Goal: Information Seeking & Learning: Find specific fact

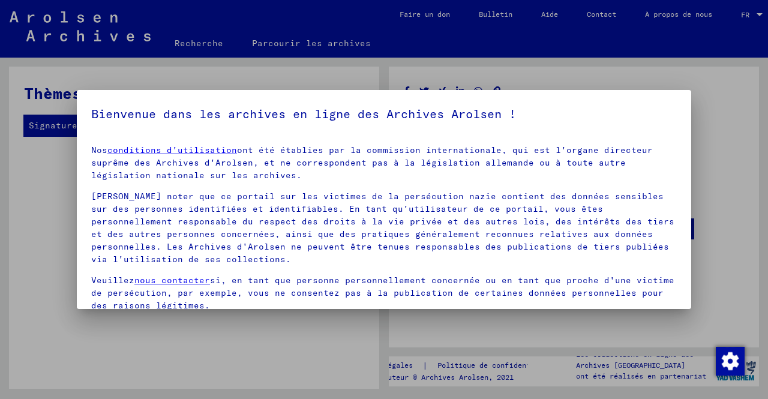
click at [519, 76] on div at bounding box center [384, 199] width 768 height 399
click at [327, 41] on div at bounding box center [384, 199] width 768 height 399
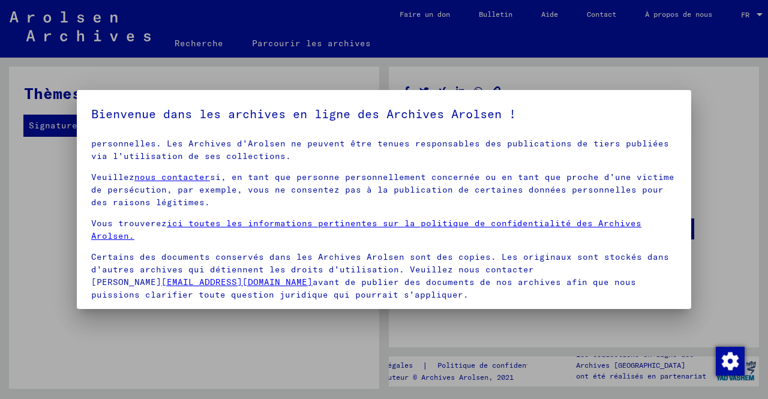
scroll to position [60, 0]
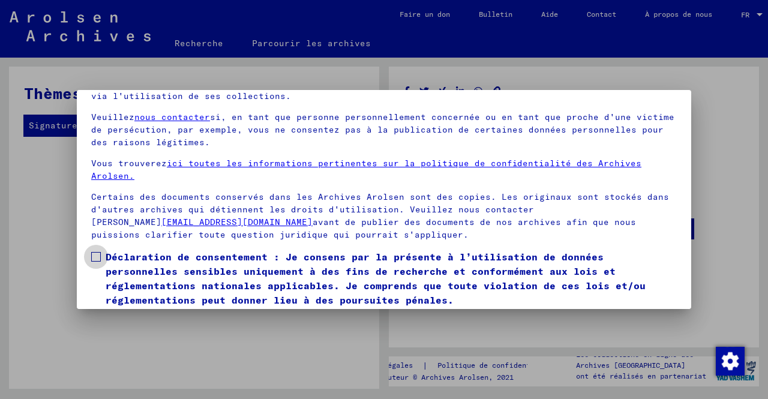
click at [100, 258] on span at bounding box center [96, 257] width 10 height 10
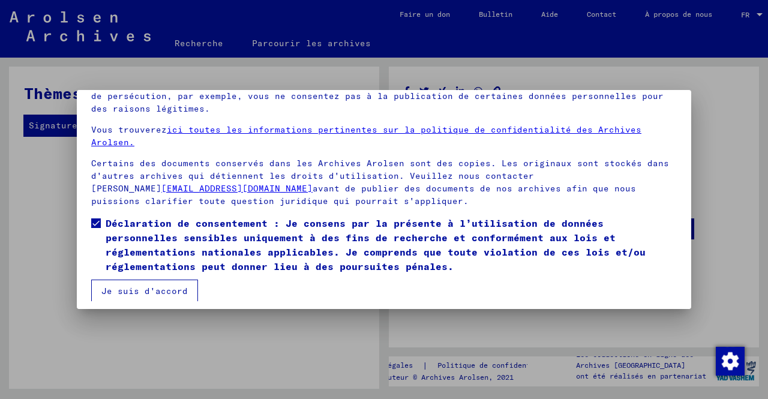
scroll to position [100, 0]
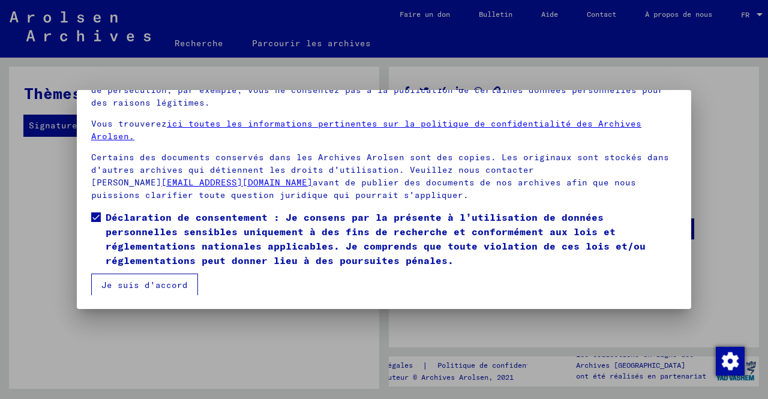
click at [121, 282] on font "Je suis d'accord" at bounding box center [144, 284] width 86 height 11
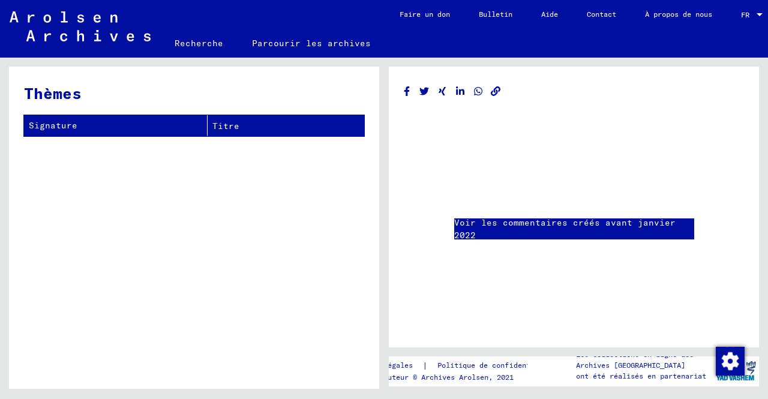
click at [207, 43] on font "Recherche" at bounding box center [198, 43] width 49 height 11
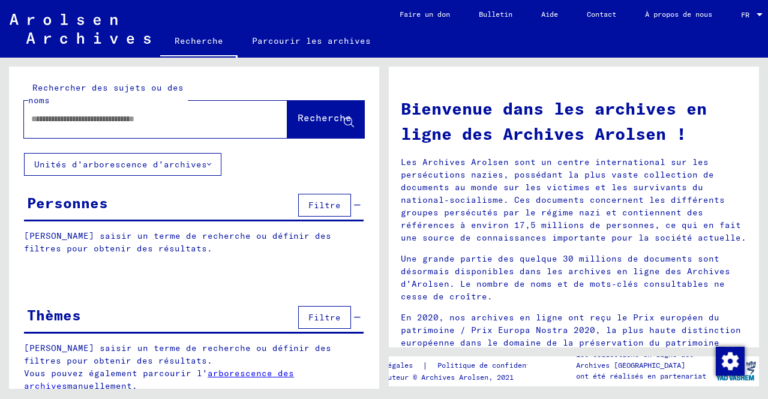
click at [169, 119] on input "text" at bounding box center [141, 119] width 220 height 13
type input "********"
click at [297, 122] on font "Recherche" at bounding box center [324, 118] width 54 height 12
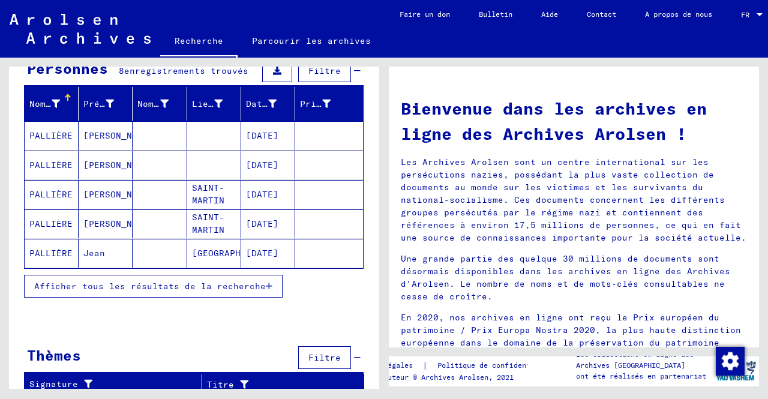
scroll to position [137, 0]
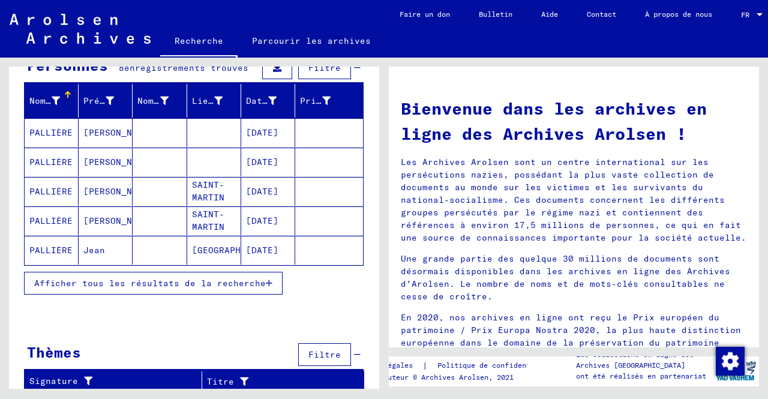
click at [202, 281] on font "Afficher tous les résultats de la recherche" at bounding box center [149, 283] width 231 height 11
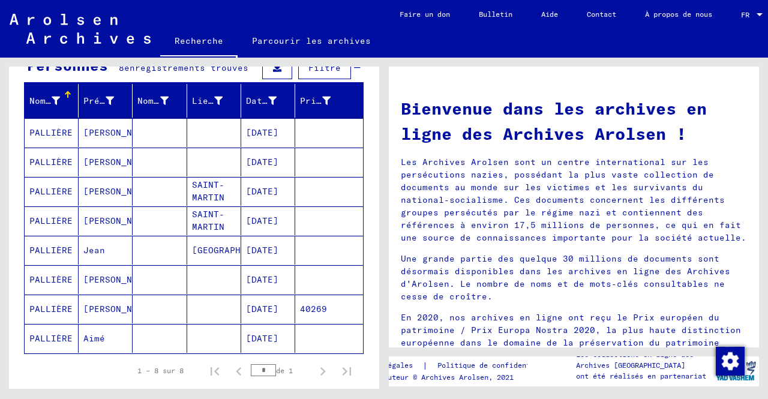
click at [54, 130] on font "PALLIÈRE" at bounding box center [50, 132] width 43 height 11
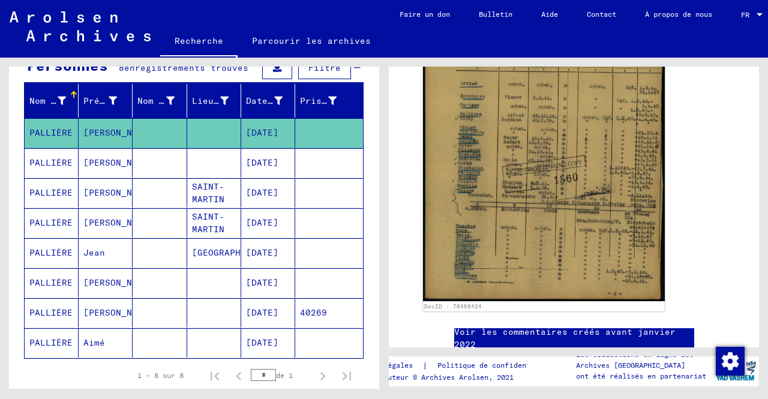
scroll to position [240, 0]
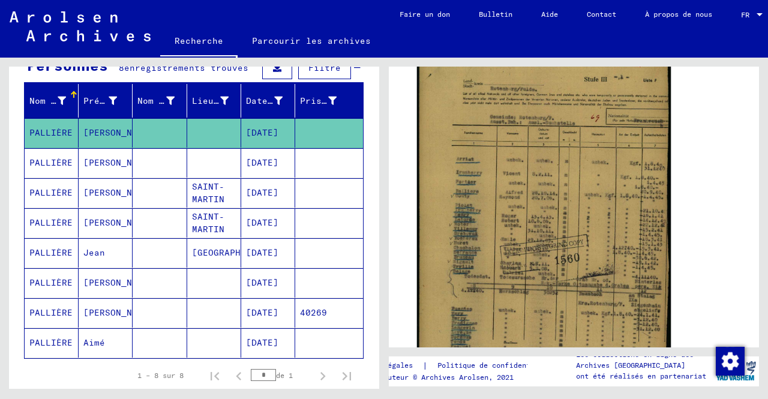
drag, startPoint x: 552, startPoint y: 180, endPoint x: 498, endPoint y: 130, distance: 74.3
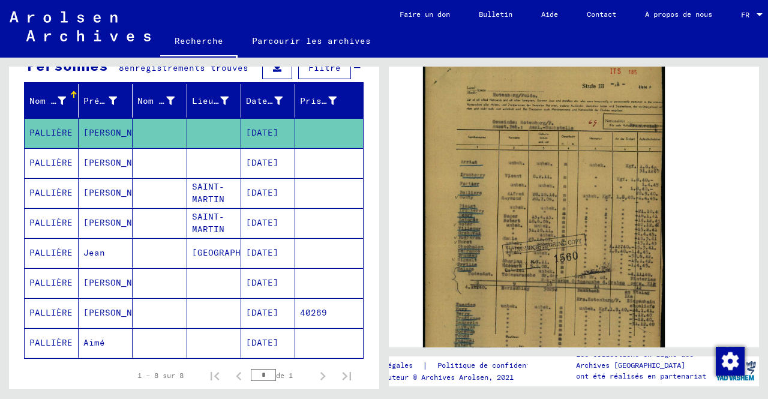
click at [259, 135] on font "[DATE]" at bounding box center [262, 132] width 32 height 11
drag, startPoint x: 288, startPoint y: 94, endPoint x: 295, endPoint y: 94, distance: 7.2
click at [295, 94] on mat-header-cell "Prisonnier #" at bounding box center [329, 101] width 68 height 34
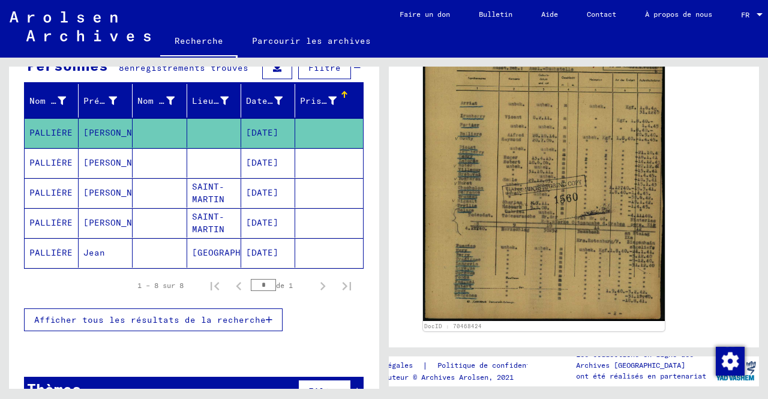
scroll to position [300, 0]
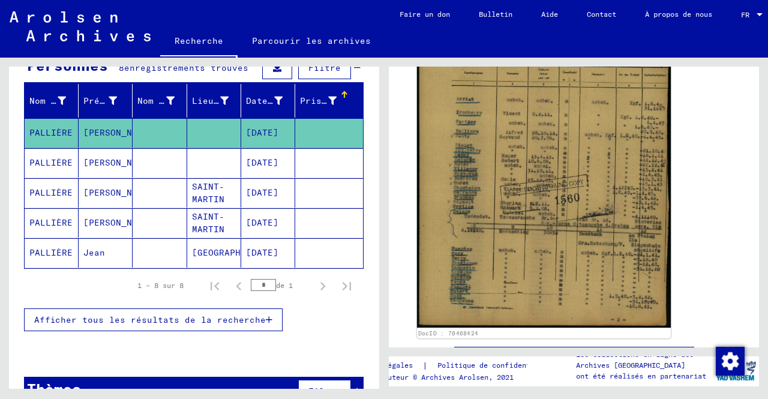
click at [549, 206] on img at bounding box center [544, 157] width 254 height 342
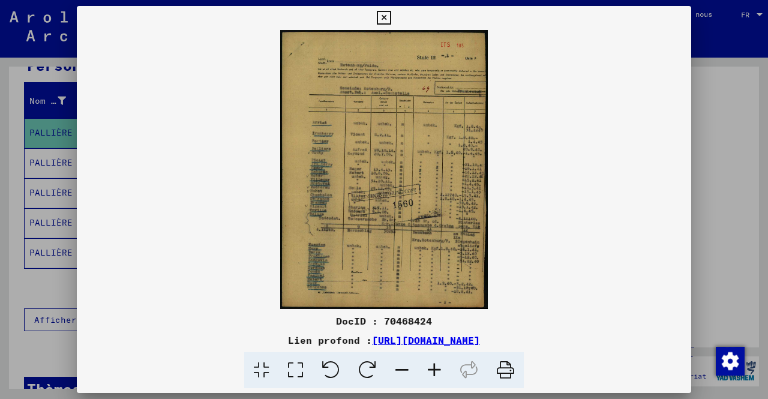
click at [435, 371] on icon at bounding box center [434, 370] width 32 height 37
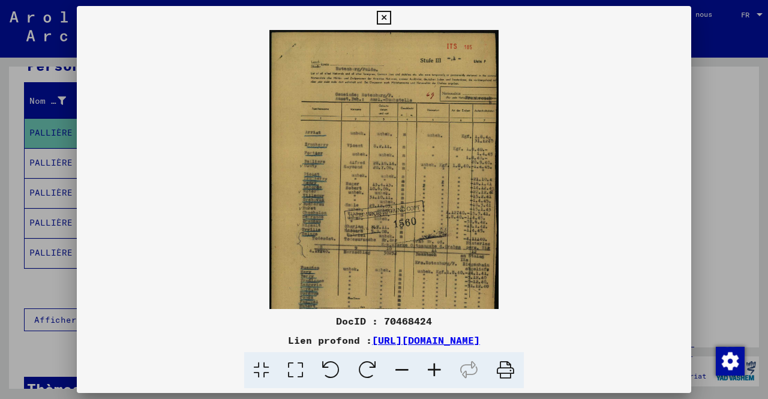
click at [435, 371] on icon at bounding box center [434, 370] width 32 height 37
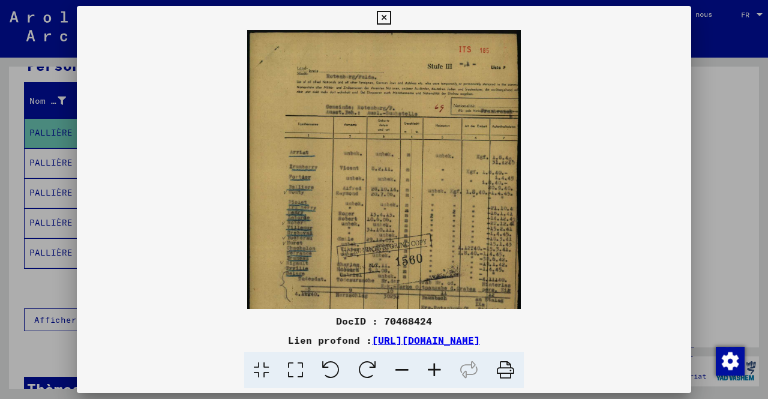
click at [435, 371] on icon at bounding box center [434, 370] width 32 height 37
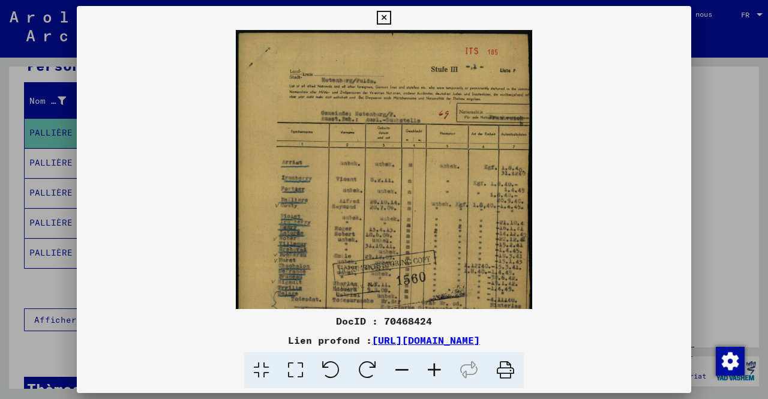
click at [435, 371] on icon at bounding box center [434, 370] width 32 height 37
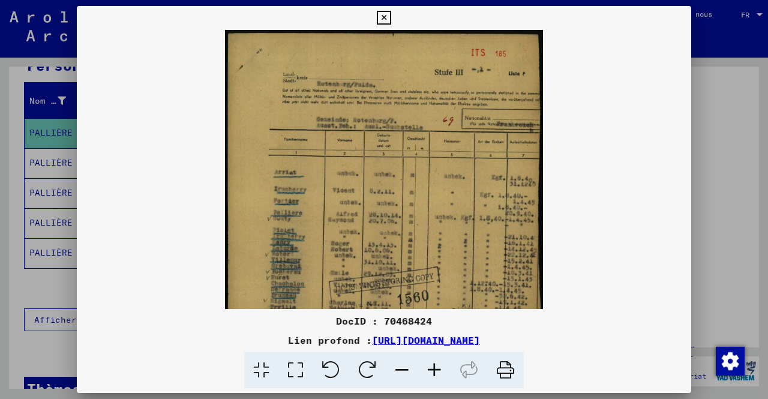
click at [435, 371] on icon at bounding box center [434, 370] width 32 height 37
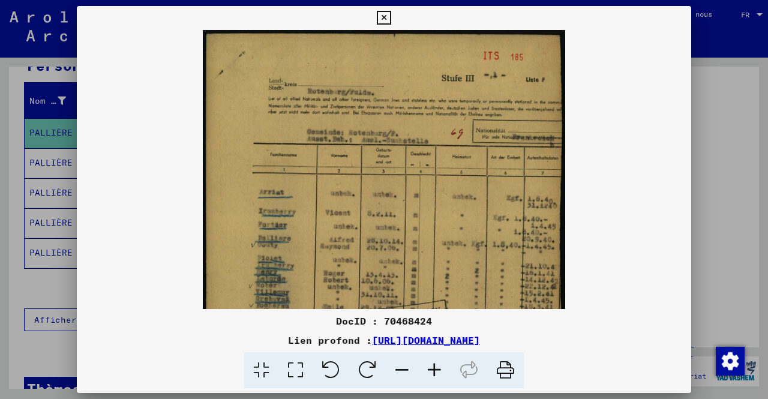
click at [435, 371] on icon at bounding box center [434, 370] width 32 height 37
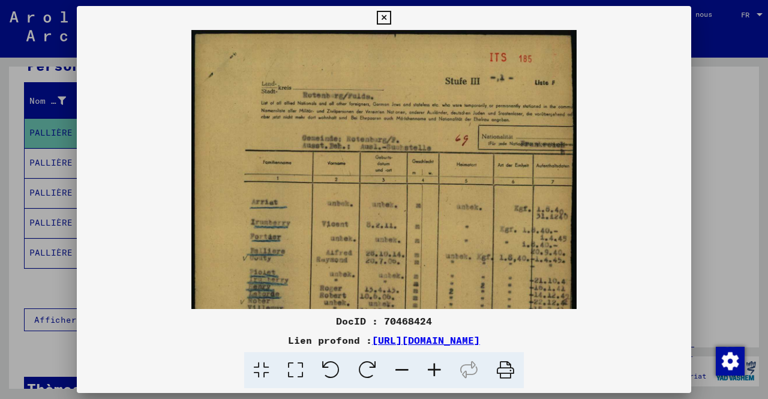
click at [435, 371] on icon at bounding box center [434, 370] width 32 height 37
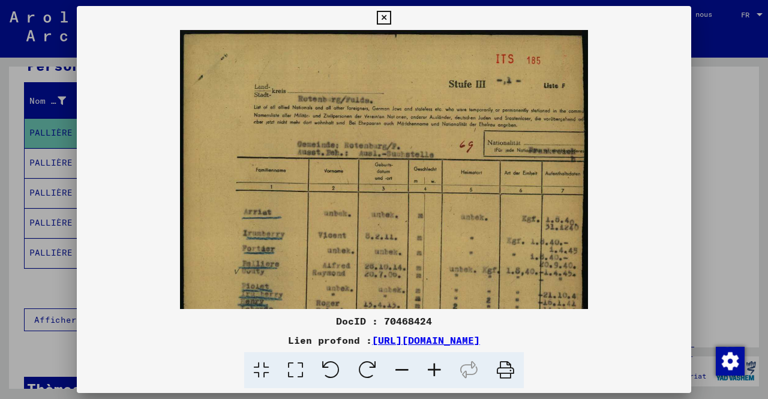
click at [435, 371] on icon at bounding box center [434, 370] width 32 height 37
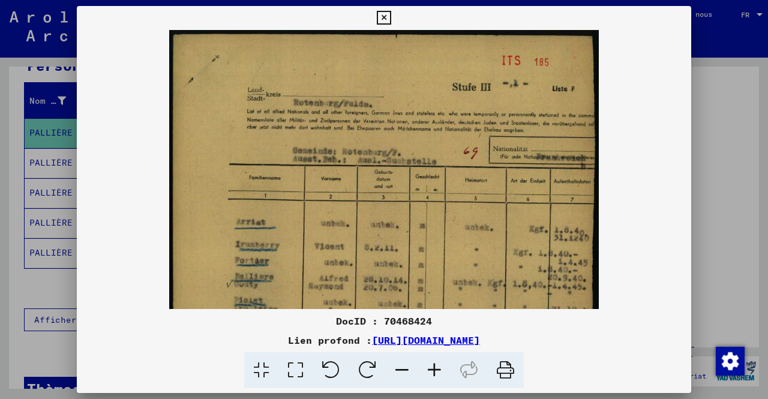
click at [435, 371] on icon at bounding box center [434, 370] width 32 height 37
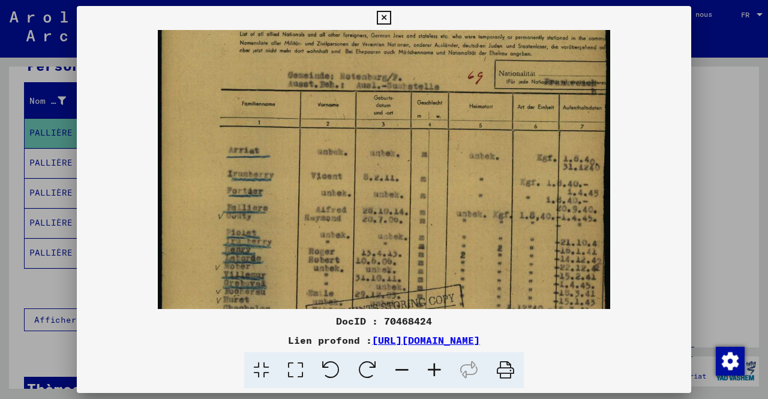
scroll to position [82, 0]
drag, startPoint x: 440, startPoint y: 266, endPoint x: 417, endPoint y: 187, distance: 81.6
click at [417, 187] on img at bounding box center [384, 252] width 452 height 609
click at [434, 371] on icon at bounding box center [434, 370] width 32 height 37
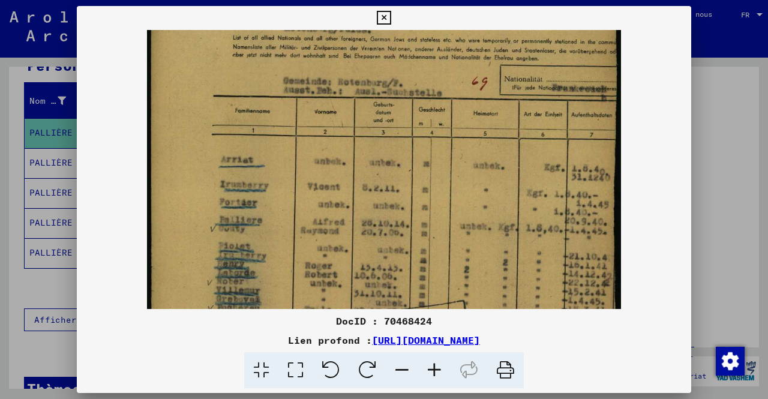
click at [434, 371] on icon at bounding box center [434, 370] width 32 height 37
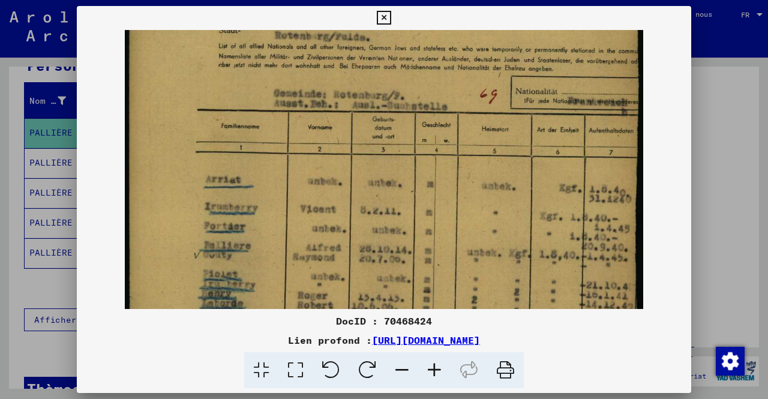
click at [433, 371] on icon at bounding box center [434, 370] width 32 height 37
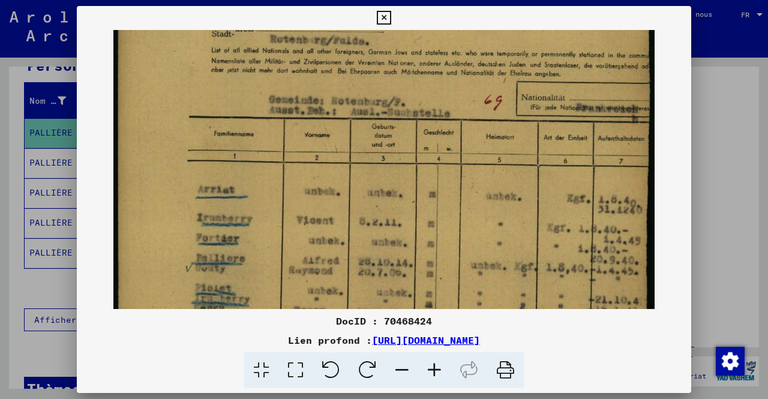
click at [433, 371] on icon at bounding box center [434, 370] width 32 height 37
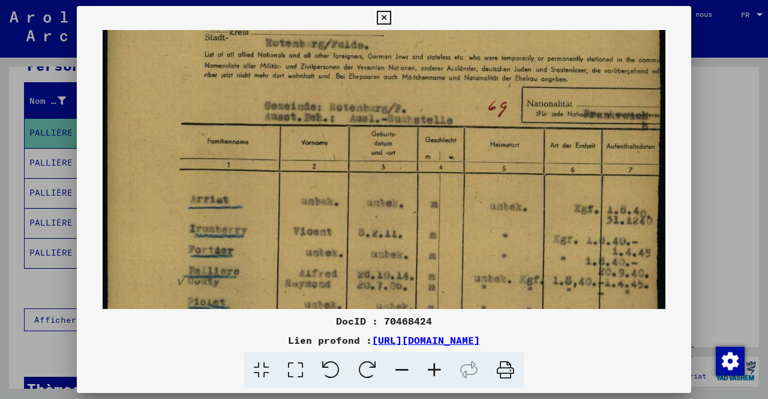
click at [433, 371] on icon at bounding box center [434, 370] width 32 height 37
click at [432, 371] on icon at bounding box center [434, 370] width 32 height 37
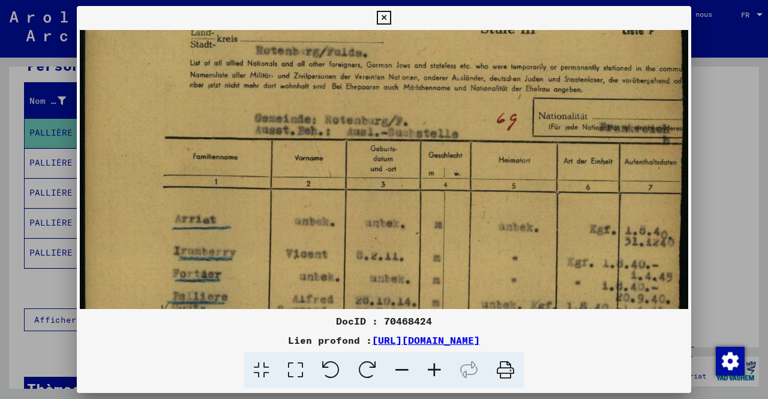
click at [432, 370] on icon at bounding box center [434, 370] width 32 height 37
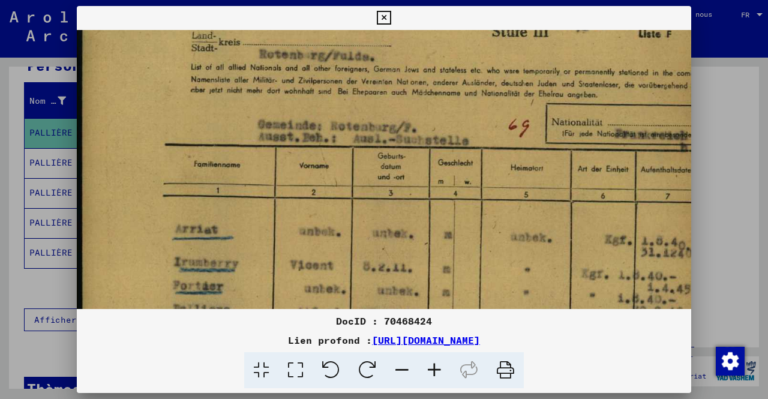
click at [432, 370] on icon at bounding box center [434, 370] width 32 height 37
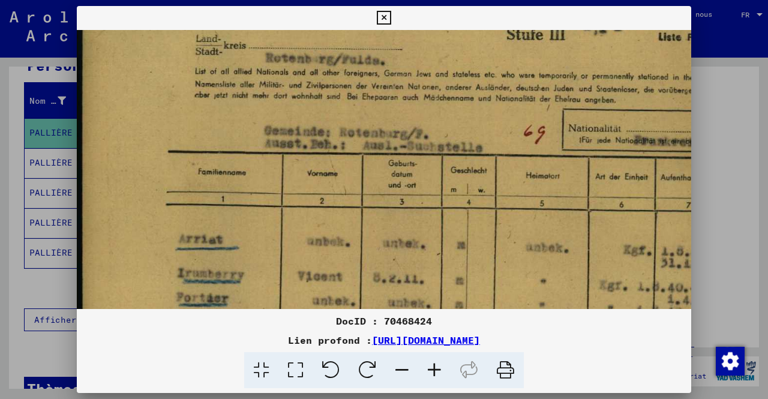
click at [432, 370] on icon at bounding box center [434, 370] width 32 height 37
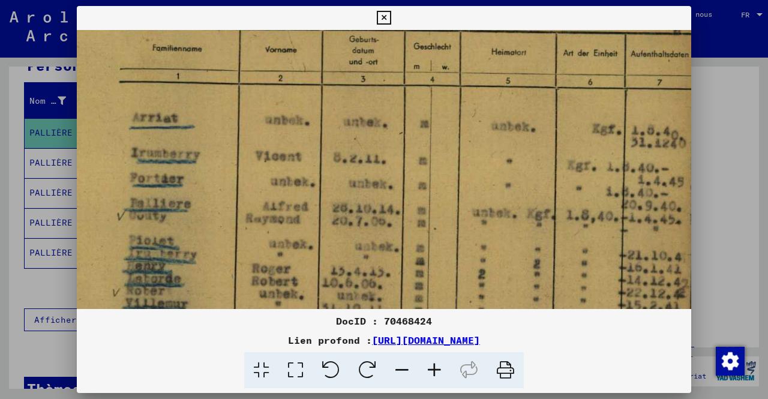
scroll to position [216, 50]
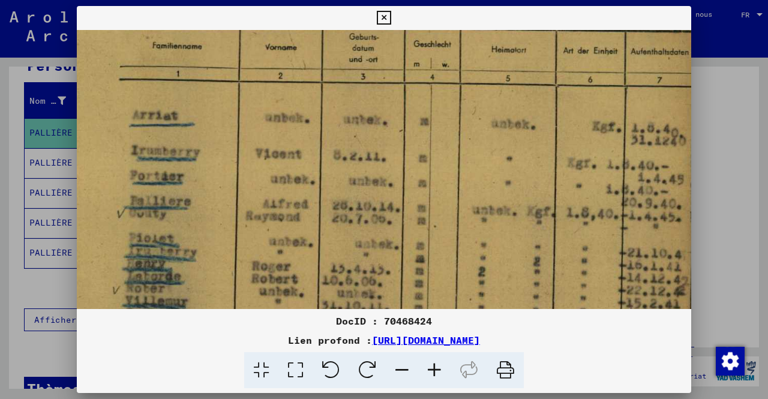
drag, startPoint x: 449, startPoint y: 251, endPoint x: 402, endPoint y: 122, distance: 137.1
click at [402, 122] on img at bounding box center [364, 268] width 674 height 908
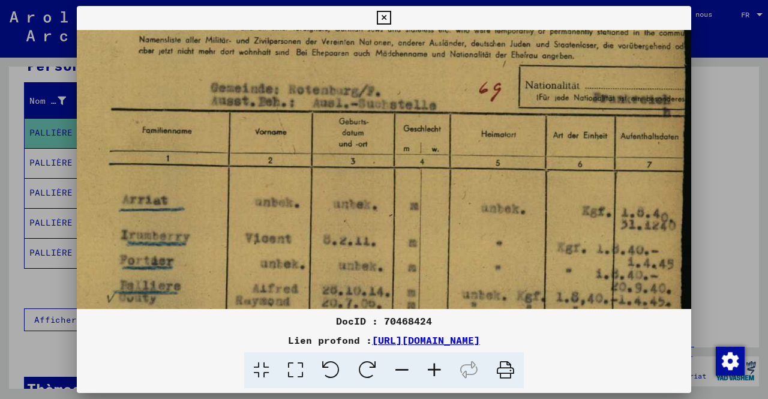
scroll to position [128, 60]
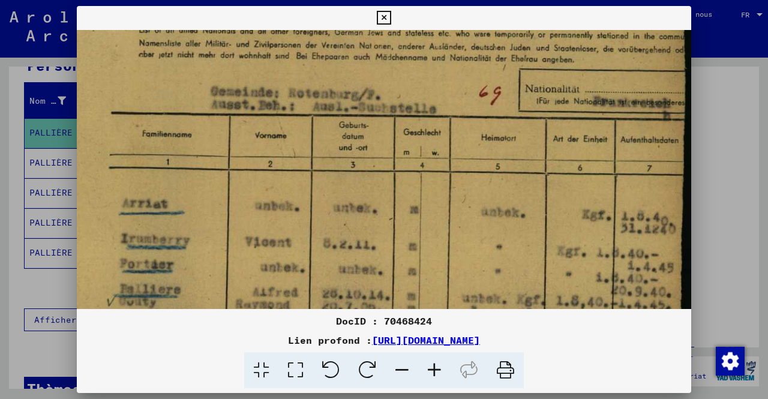
drag, startPoint x: 486, startPoint y: 121, endPoint x: 427, endPoint y: 212, distance: 108.8
click at [427, 212] on img at bounding box center [354, 356] width 674 height 908
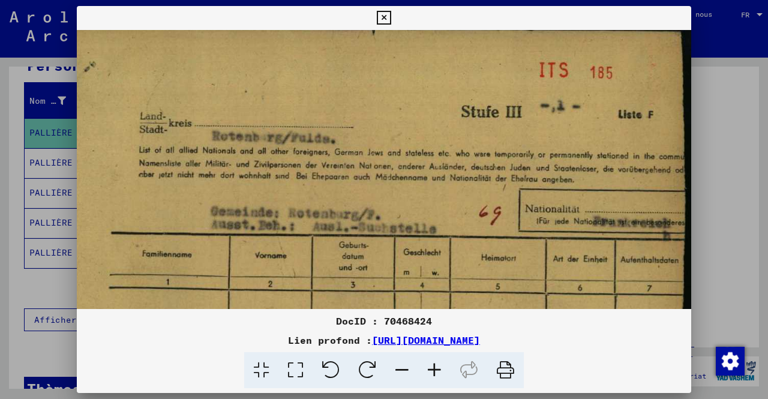
scroll to position [0, 60]
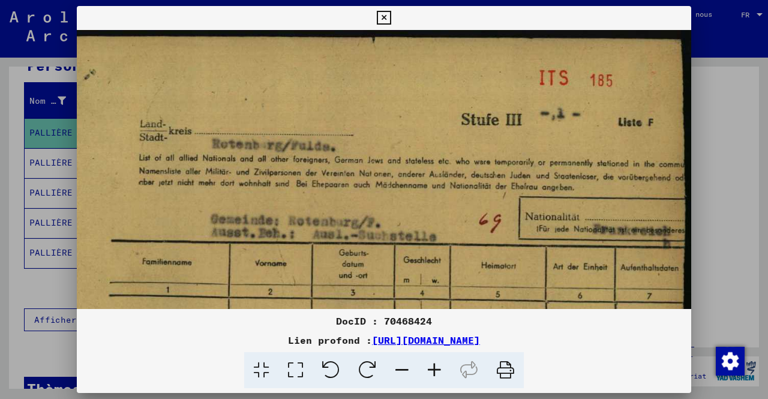
drag, startPoint x: 450, startPoint y: 102, endPoint x: 435, endPoint y: 236, distance: 135.1
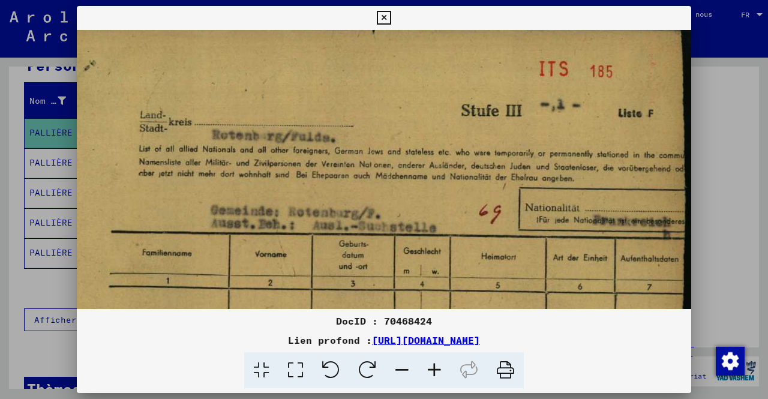
scroll to position [12, 60]
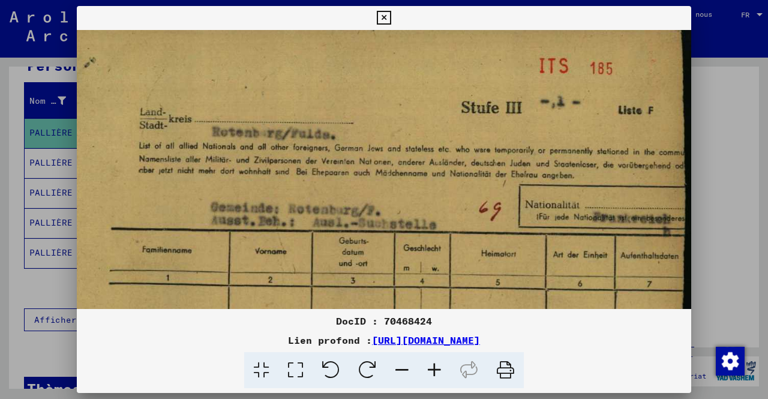
drag, startPoint x: 435, startPoint y: 221, endPoint x: 315, endPoint y: 211, distance: 120.4
click at [297, 370] on icon at bounding box center [295, 370] width 34 height 37
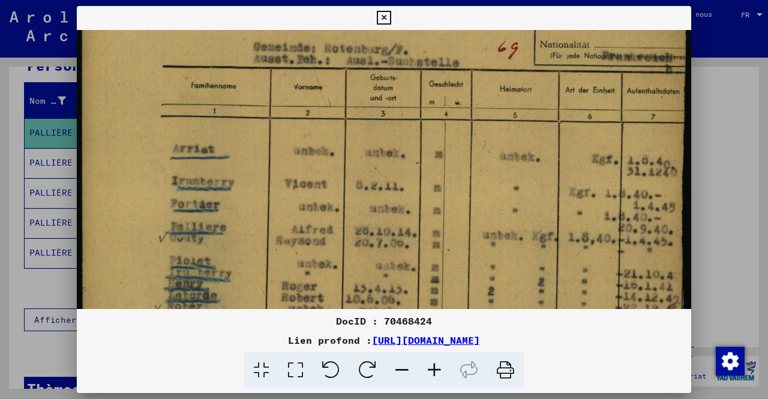
drag, startPoint x: 571, startPoint y: 234, endPoint x: 567, endPoint y: 95, distance: 138.6
click at [567, 95] on img at bounding box center [384, 289] width 614 height 828
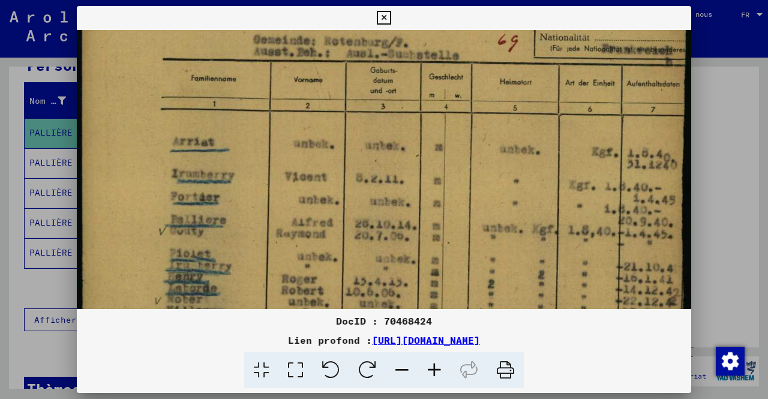
scroll to position [163, 0]
drag, startPoint x: 564, startPoint y: 211, endPoint x: 386, endPoint y: 206, distance: 177.6
click at [386, 206] on img at bounding box center [384, 281] width 614 height 828
click at [408, 367] on icon at bounding box center [402, 370] width 32 height 37
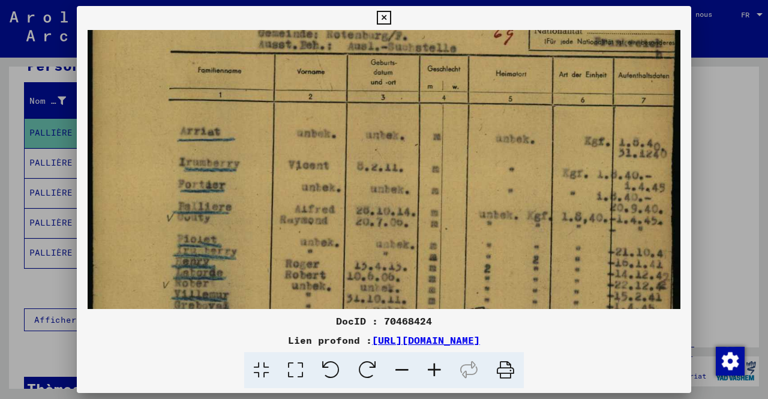
click at [408, 367] on icon at bounding box center [402, 370] width 32 height 37
